Goal: Task Accomplishment & Management: Complete application form

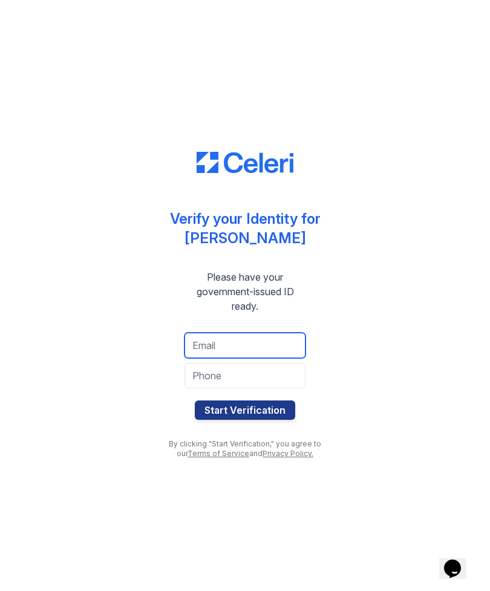
click at [217, 355] on input "email" at bounding box center [244, 344] width 121 height 25
type input "leydisgutierrez70@gmail.com"
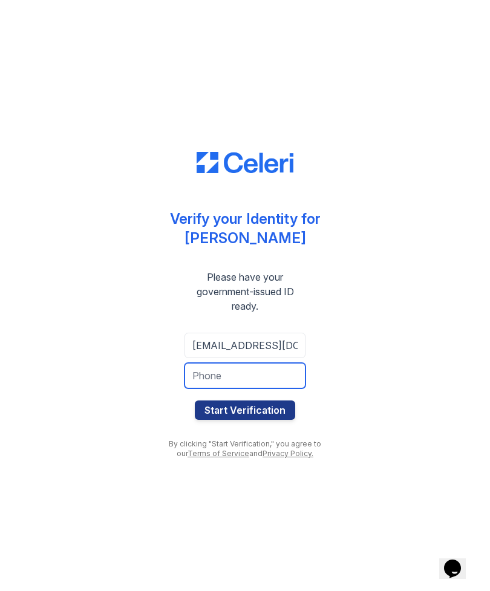
click at [209, 378] on input "tel" at bounding box center [244, 375] width 121 height 25
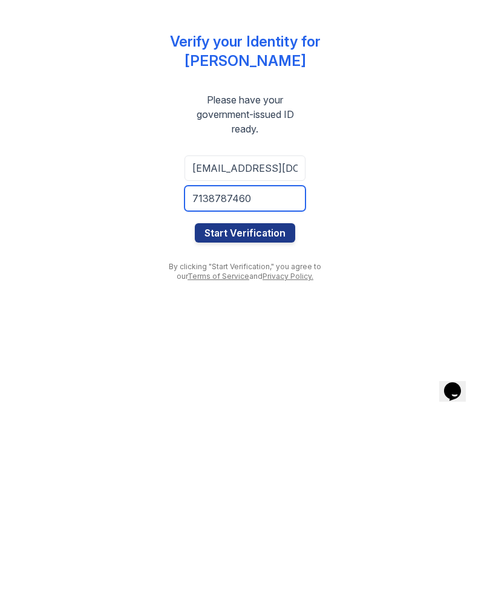
type input "7138787460"
click at [260, 400] on button "Start Verification" at bounding box center [245, 409] width 100 height 19
